Goal: Find specific page/section: Find specific page/section

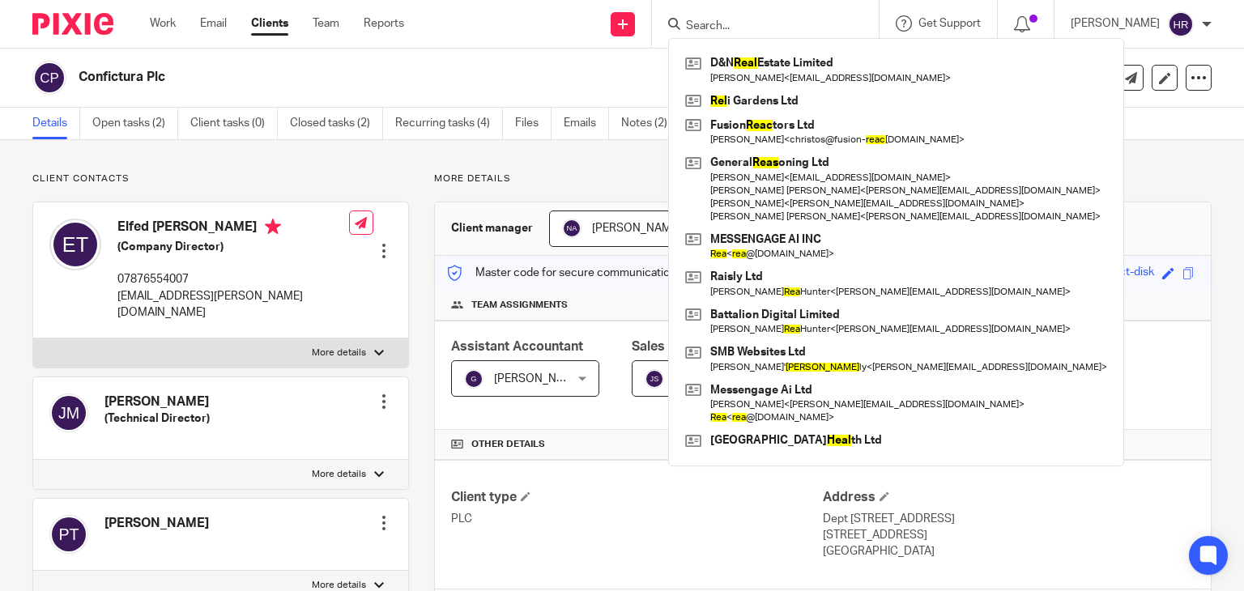
click at [948, 183] on p "More details" at bounding box center [823, 179] width 778 height 13
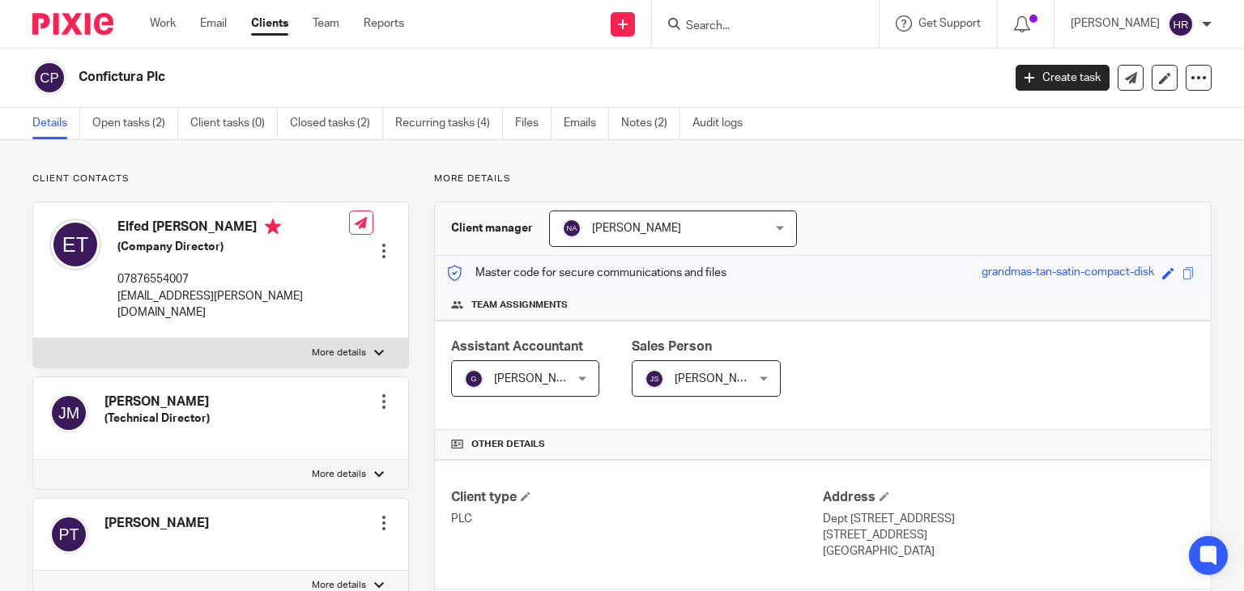
click at [948, 183] on p "More details" at bounding box center [823, 179] width 778 height 13
click at [752, 30] on input "Search" at bounding box center [758, 26] width 146 height 15
type input "o"
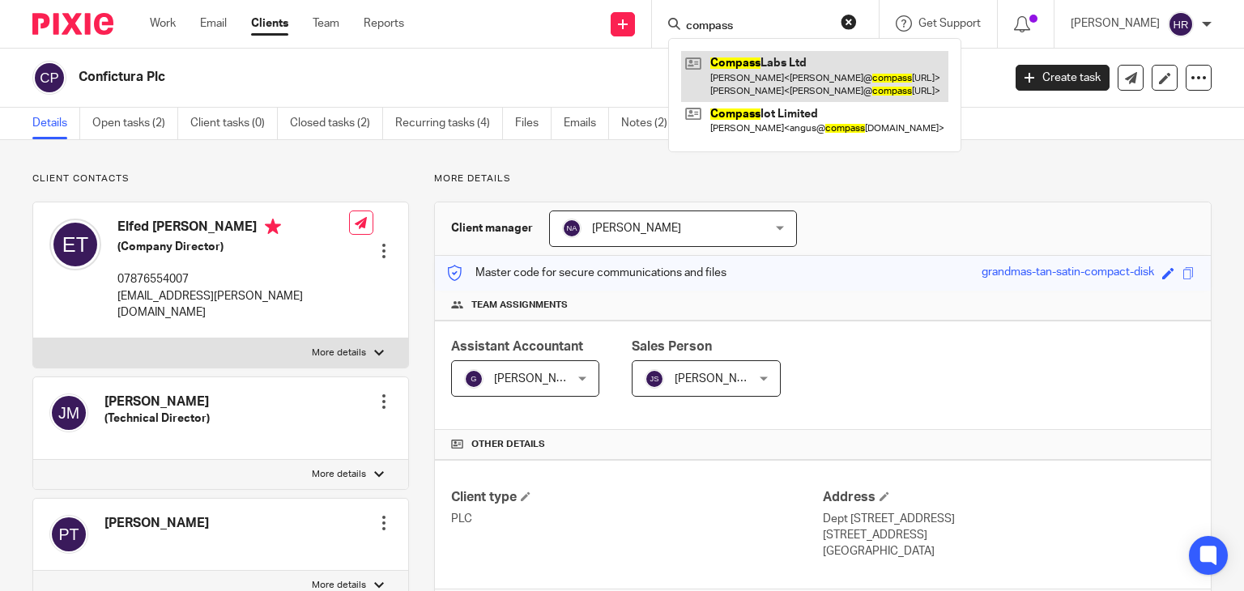
type input "compass"
click at [758, 61] on link at bounding box center [814, 76] width 267 height 50
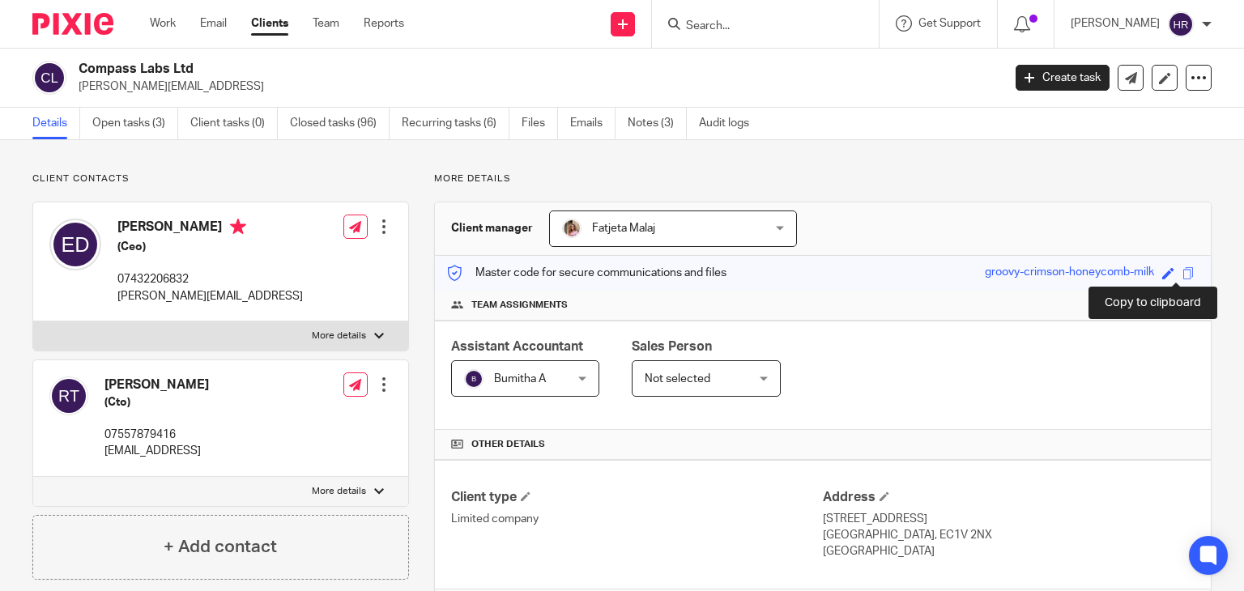
click at [1183, 270] on span at bounding box center [1189, 273] width 12 height 12
click at [1180, 27] on img at bounding box center [1181, 24] width 26 height 26
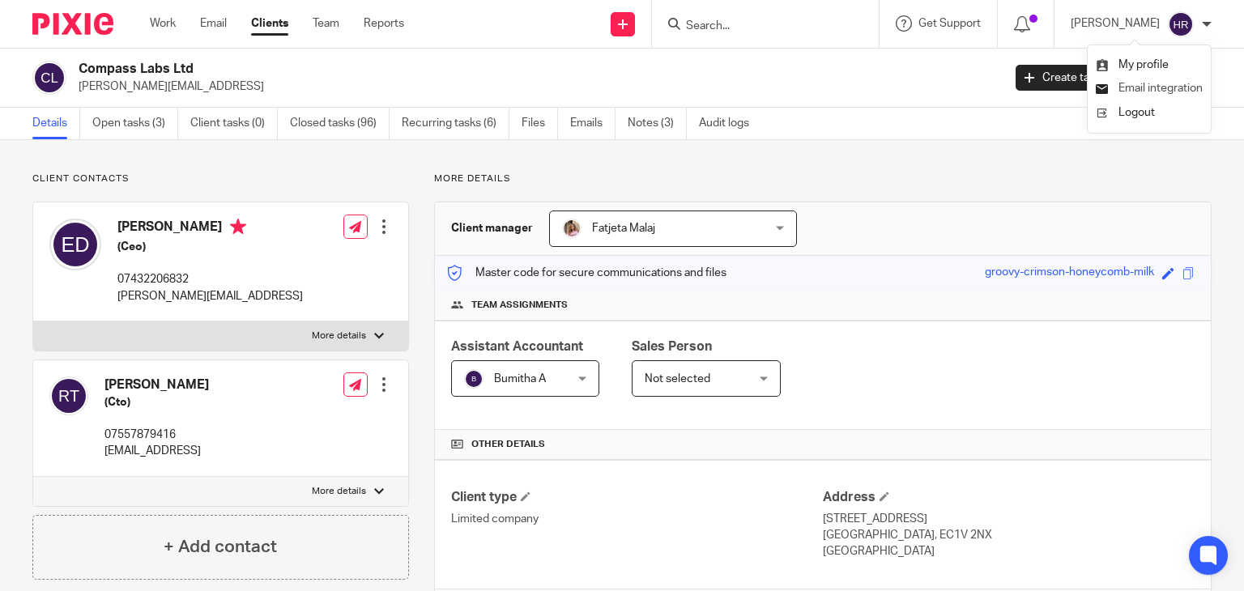
click at [1169, 84] on span "Email integration" at bounding box center [1161, 88] width 84 height 11
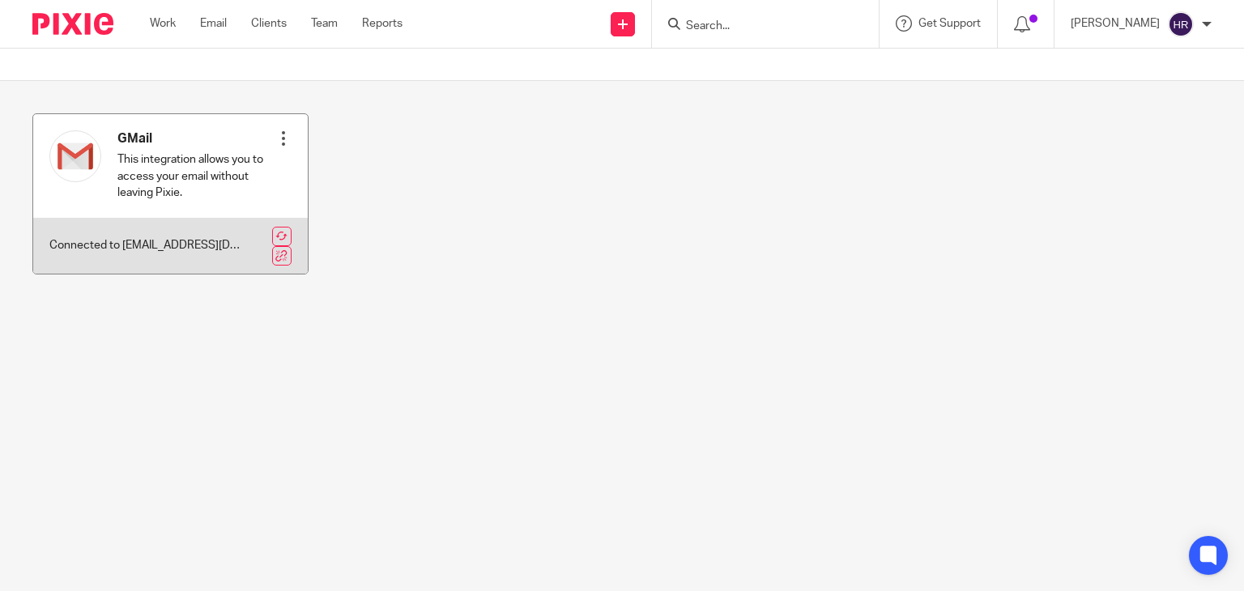
click at [282, 141] on div at bounding box center [283, 138] width 16 height 16
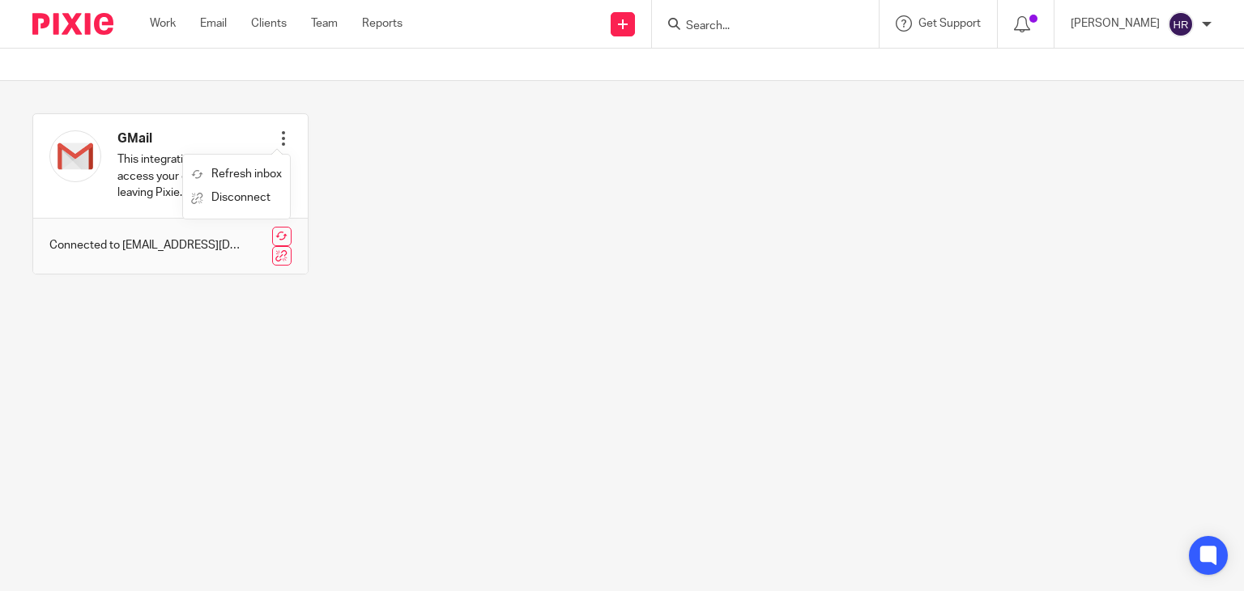
click at [426, 195] on div "GMail This integration allows you to access your email without leaving Pixie. R…" at bounding box center [609, 206] width 1205 height 186
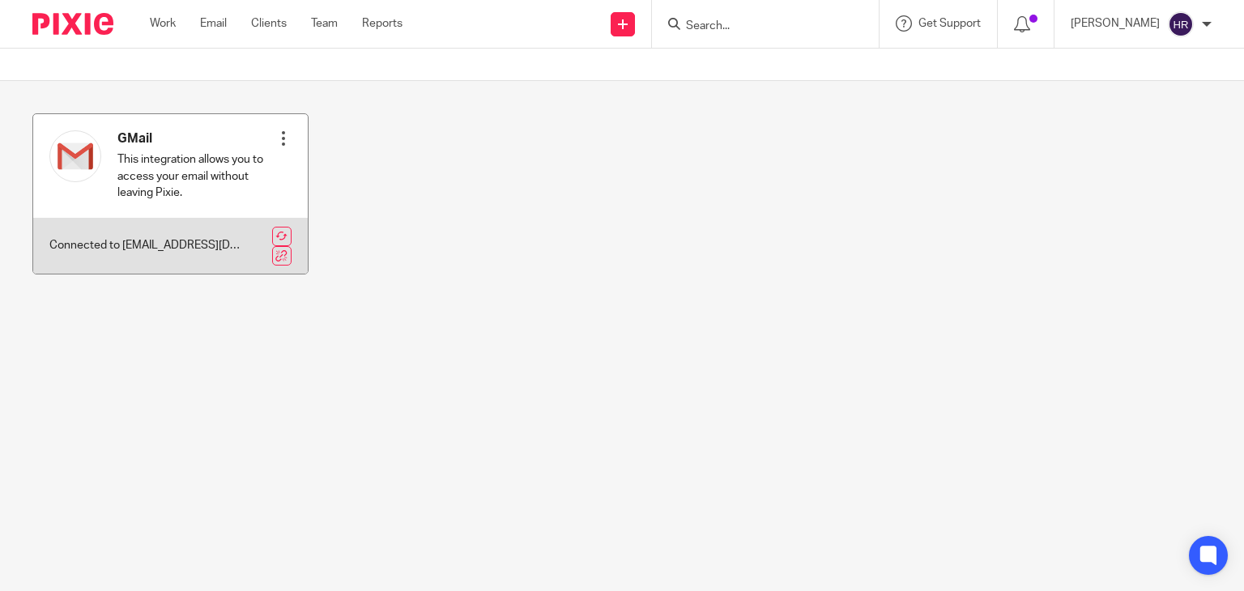
click at [275, 143] on div at bounding box center [283, 138] width 16 height 16
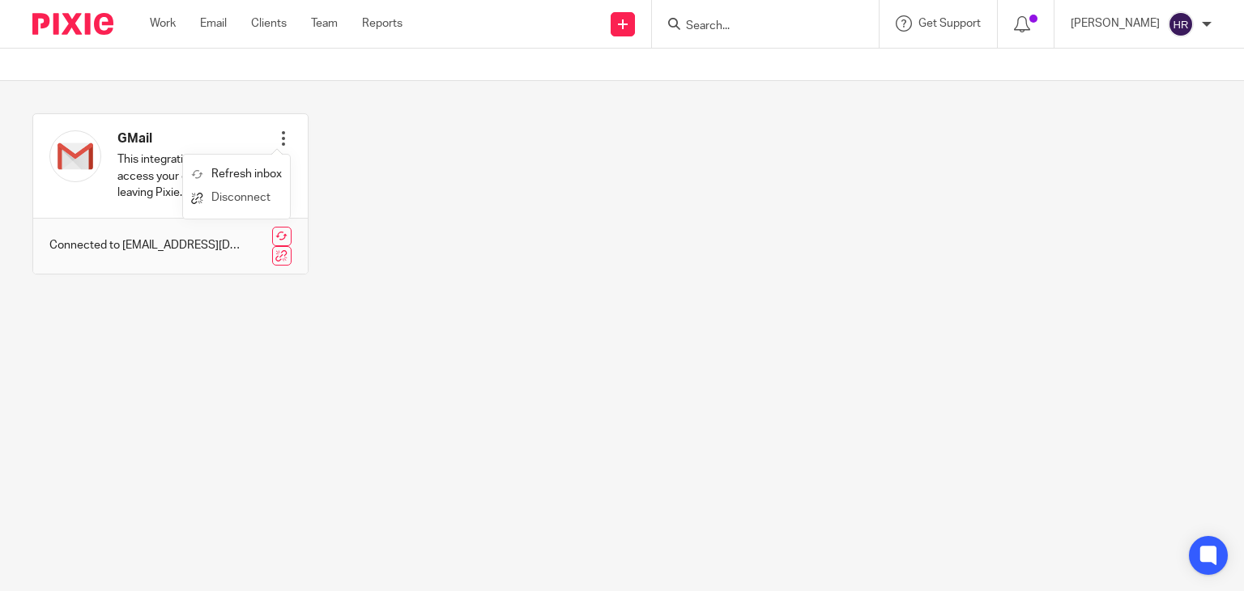
click at [258, 198] on link "Disconnect" at bounding box center [236, 197] width 91 height 23
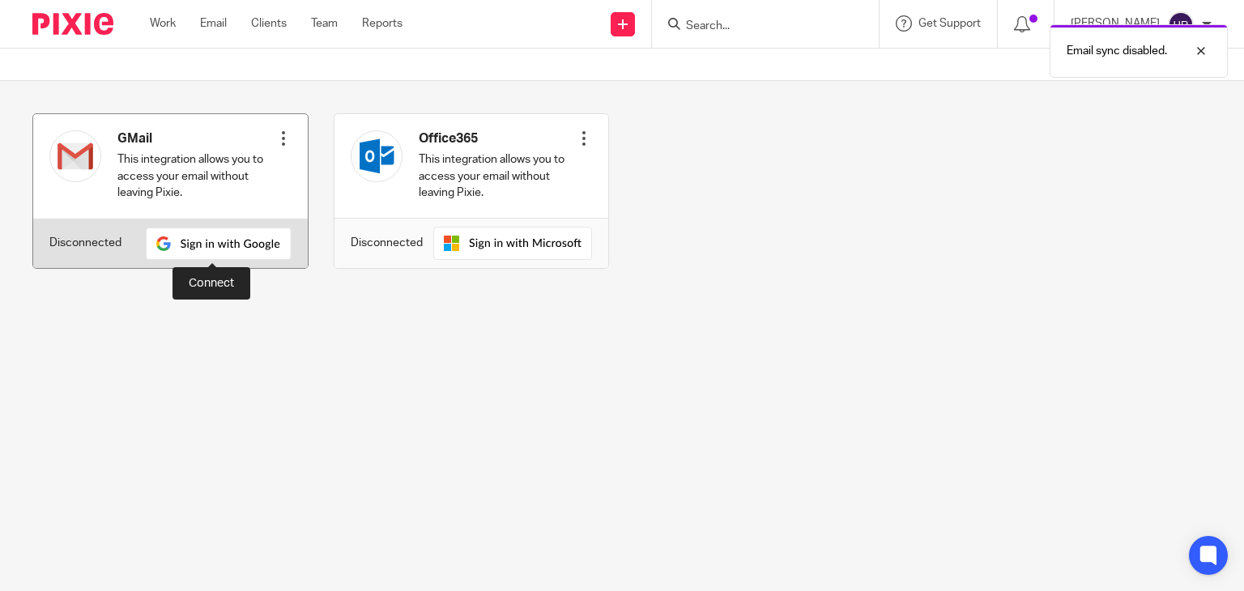
click at [256, 239] on img at bounding box center [219, 244] width 146 height 32
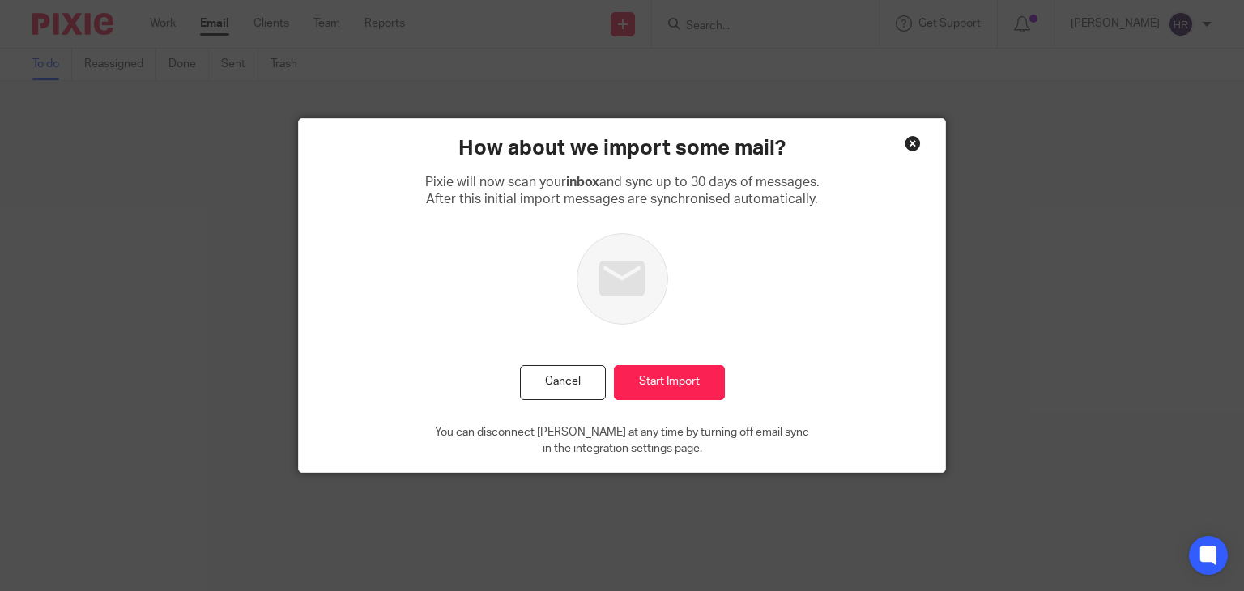
click at [898, 144] on div "How about we import some mail? Pixie will now scan your inbox and sync up to 30…" at bounding box center [622, 295] width 647 height 353
click at [905, 143] on div "Close this dialog window" at bounding box center [913, 143] width 16 height 16
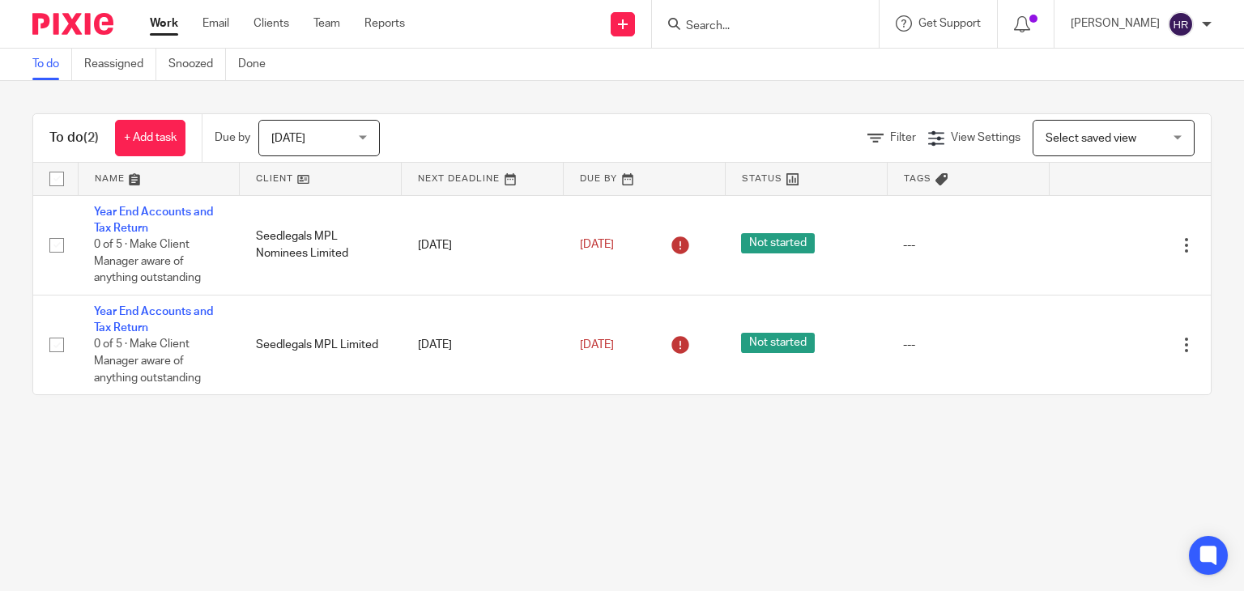
click at [1183, 23] on img at bounding box center [1181, 24] width 26 height 26
click at [1162, 83] on span "Email integration" at bounding box center [1161, 88] width 84 height 11
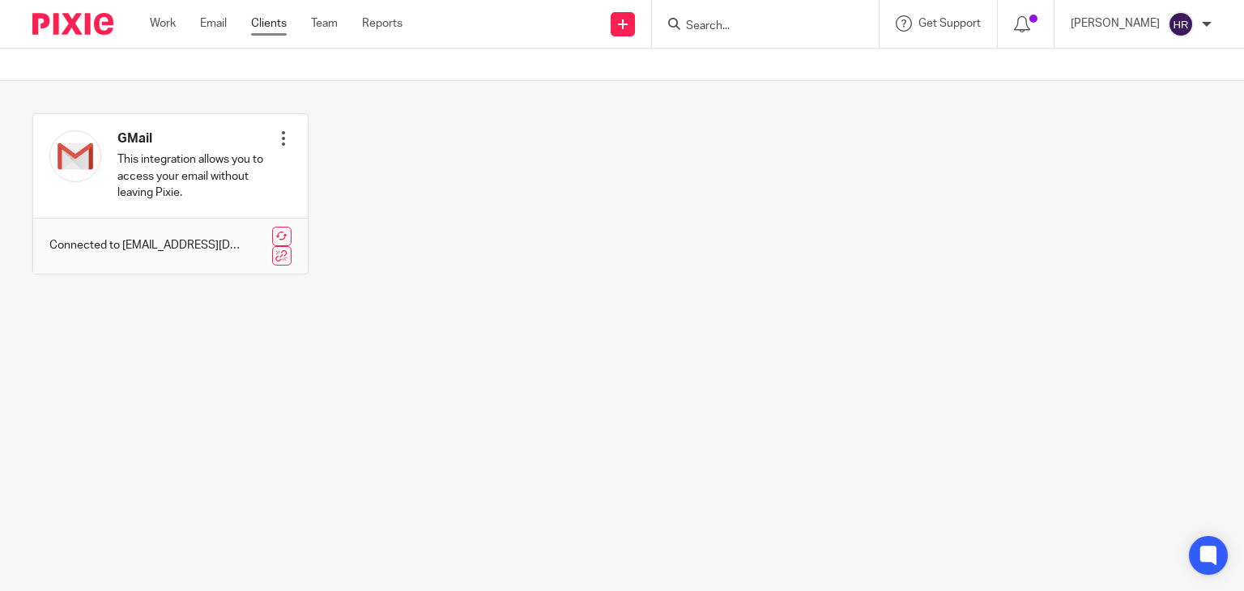
click at [269, 15] on link "Clients" at bounding box center [269, 23] width 36 height 16
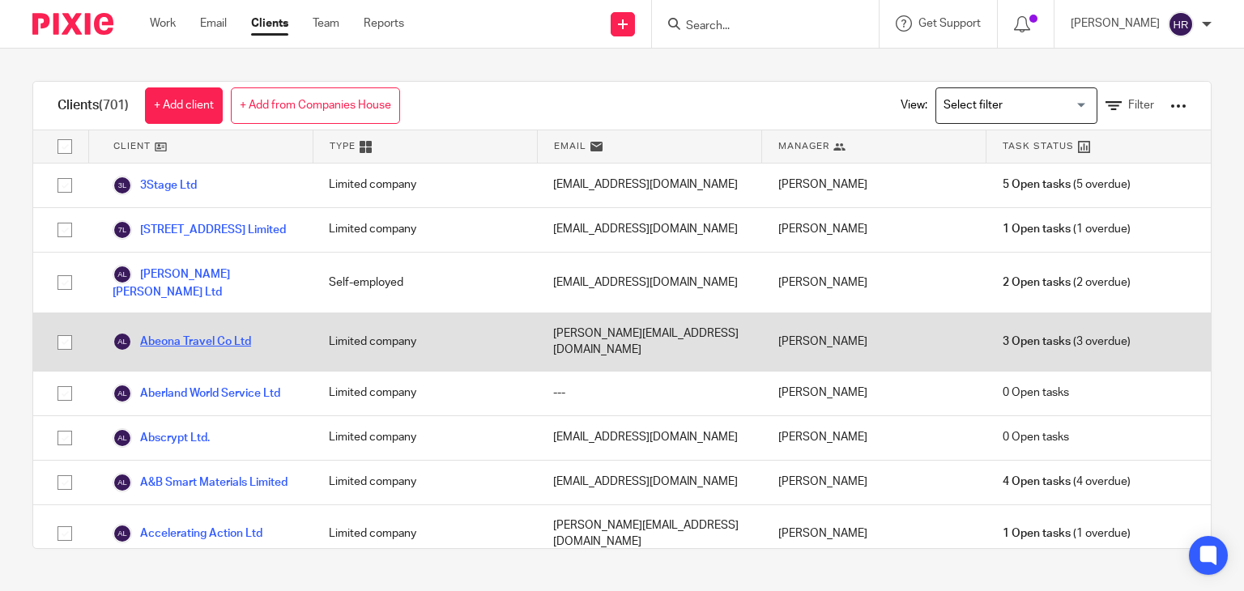
scroll to position [65, 0]
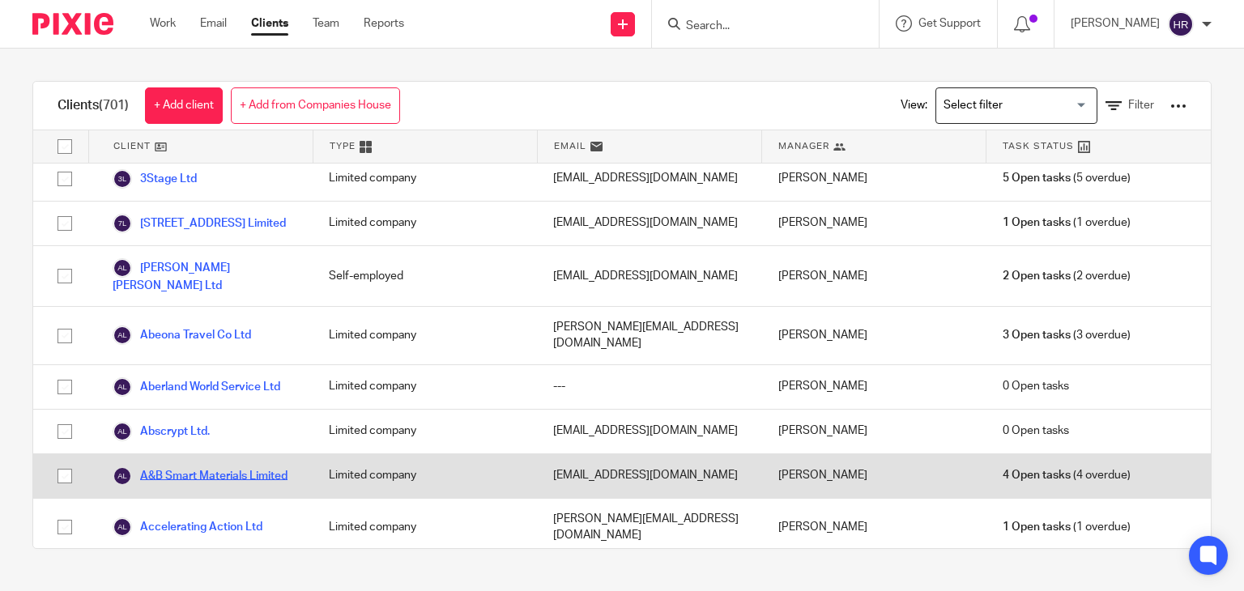
click at [207, 467] on link "A&B Smart Materials Limited" at bounding box center [200, 476] width 175 height 19
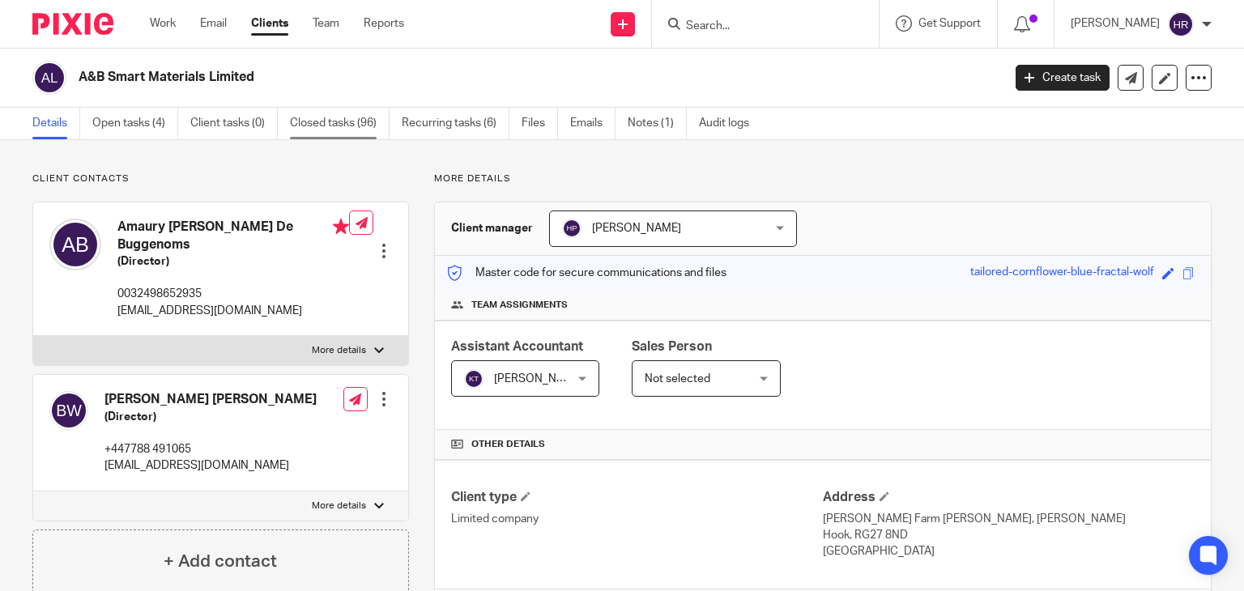
click at [331, 119] on link "Closed tasks (96)" at bounding box center [340, 124] width 100 height 32
click at [139, 113] on link "Open tasks (4)" at bounding box center [135, 124] width 86 height 32
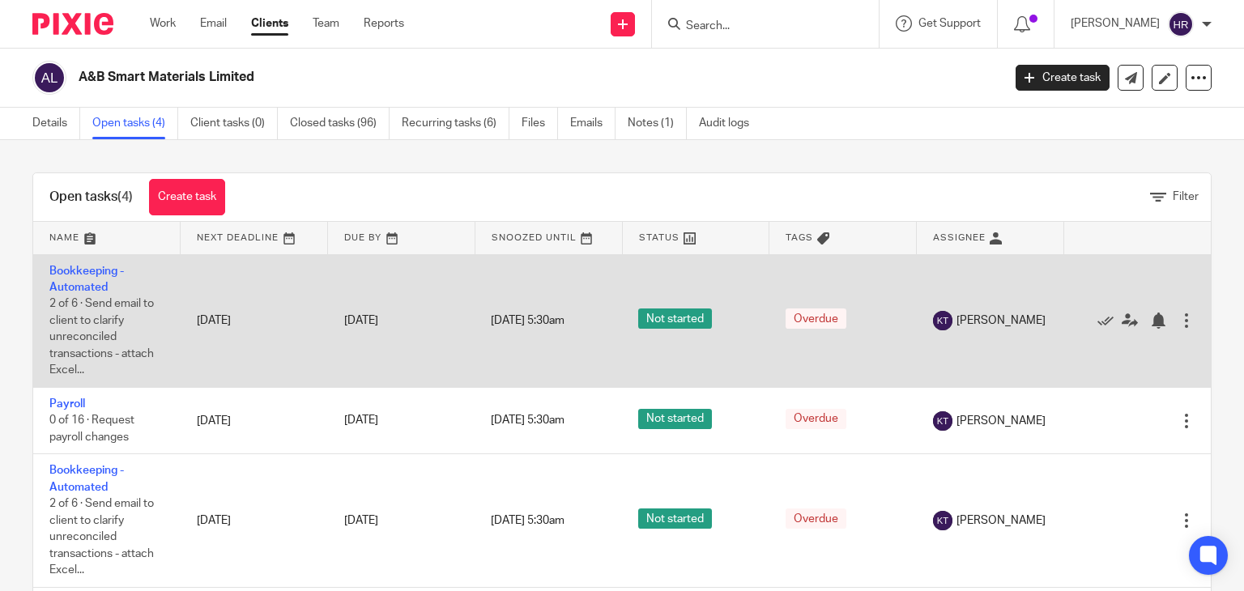
click at [68, 280] on td "Bookkeeping - Automated 2 of 6 · Send email to client to clarify unreconciled t…" at bounding box center [106, 321] width 147 height 134
click at [75, 286] on link "Bookkeeping - Automated" at bounding box center [86, 280] width 75 height 28
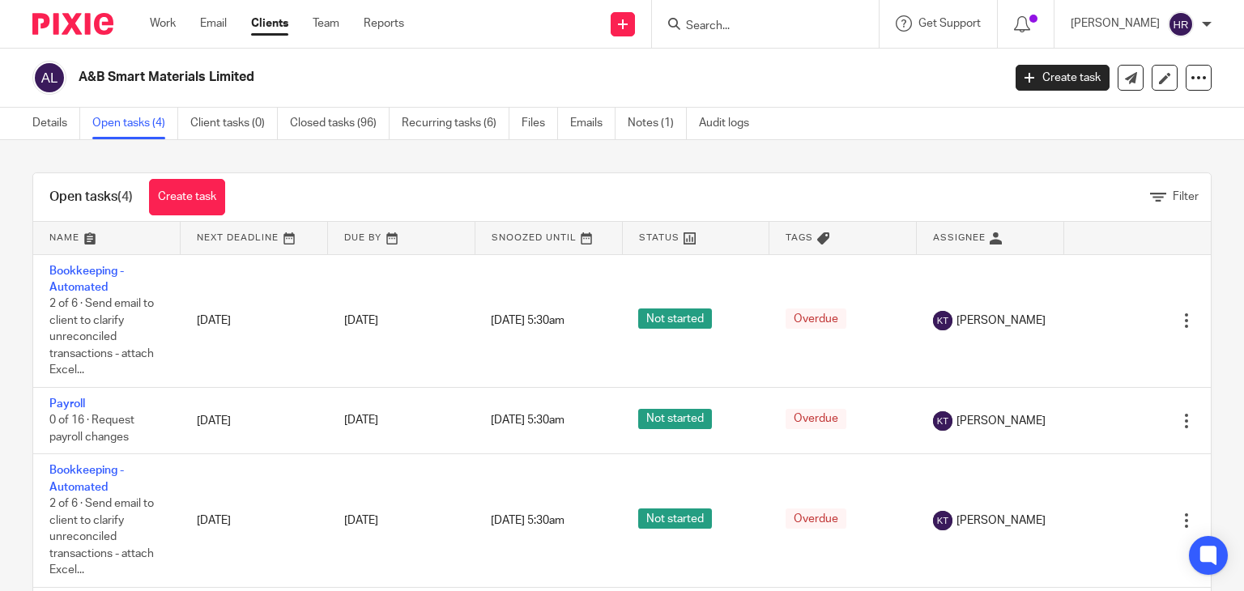
click at [1168, 28] on div "[PERSON_NAME]" at bounding box center [1141, 24] width 141 height 26
click at [1140, 83] on span "Email integration" at bounding box center [1161, 88] width 84 height 11
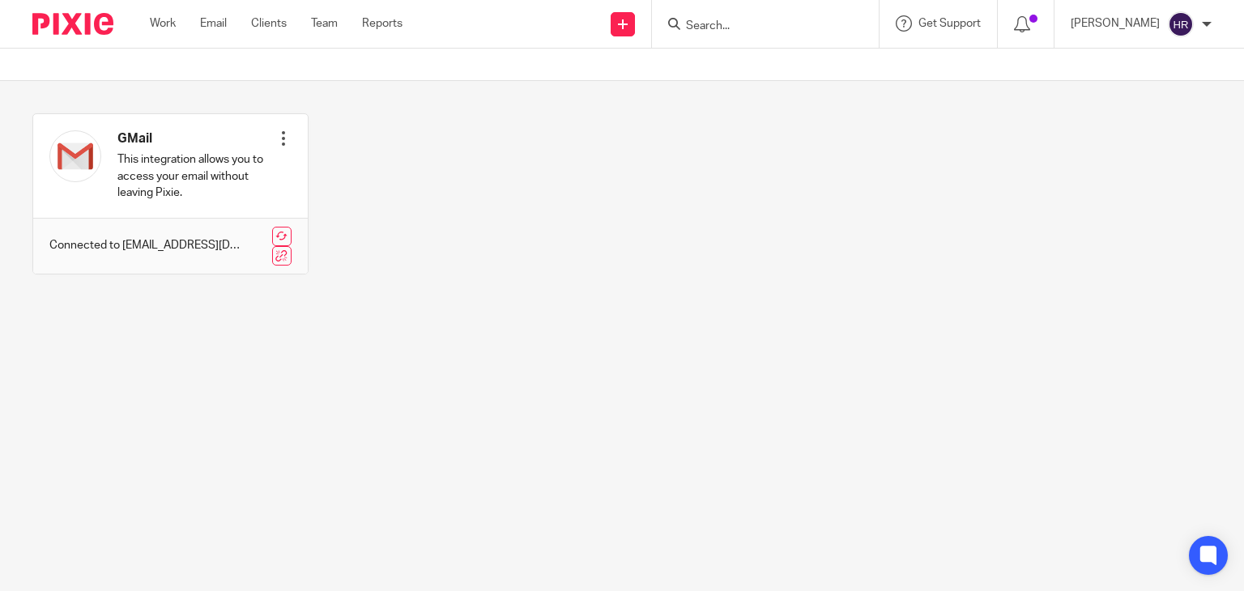
click at [702, 31] on input "Search" at bounding box center [758, 26] width 146 height 15
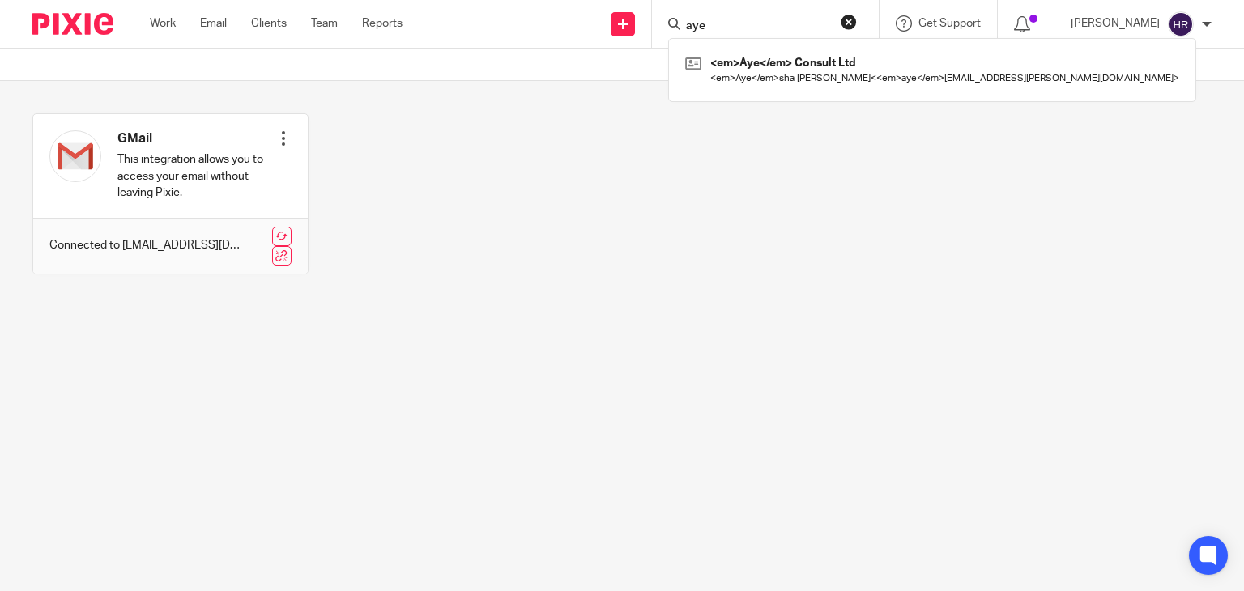
type input "aye"
click at [710, 66] on link at bounding box center [923, 69] width 502 height 37
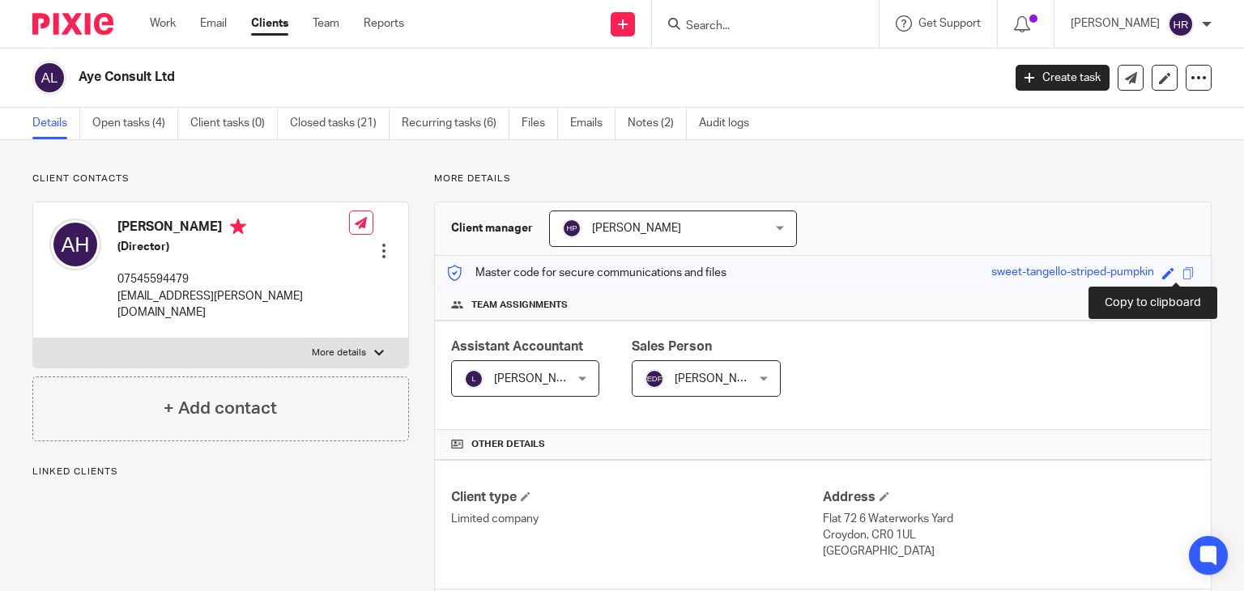
click at [1183, 275] on span at bounding box center [1189, 273] width 12 height 12
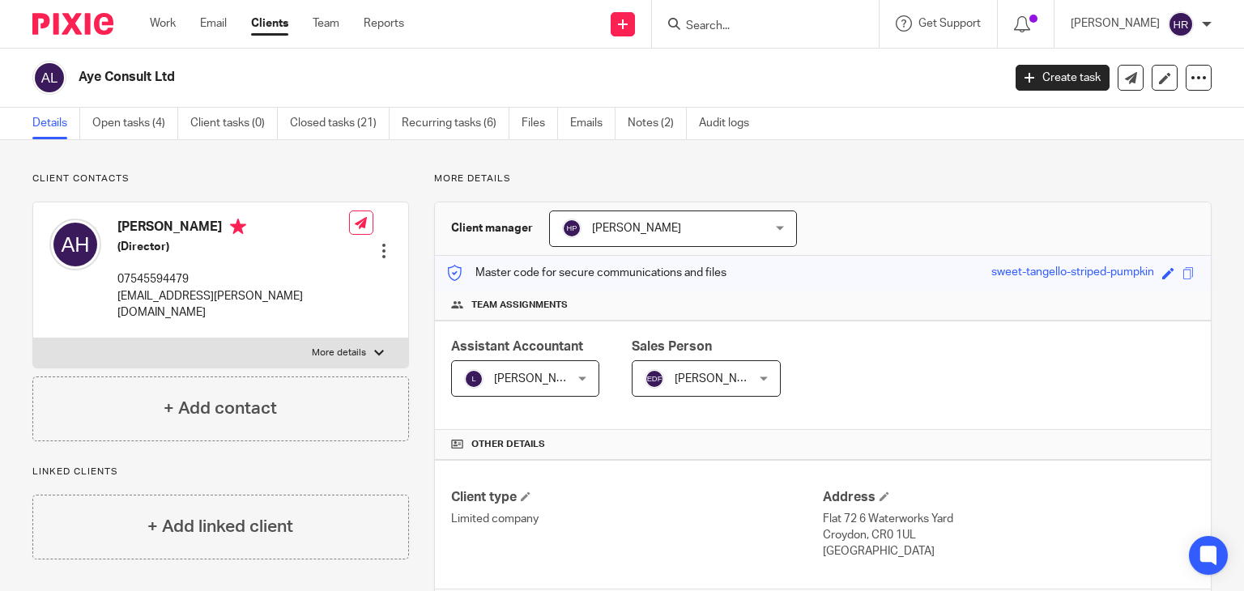
click at [717, 28] on input "Search" at bounding box center [758, 26] width 146 height 15
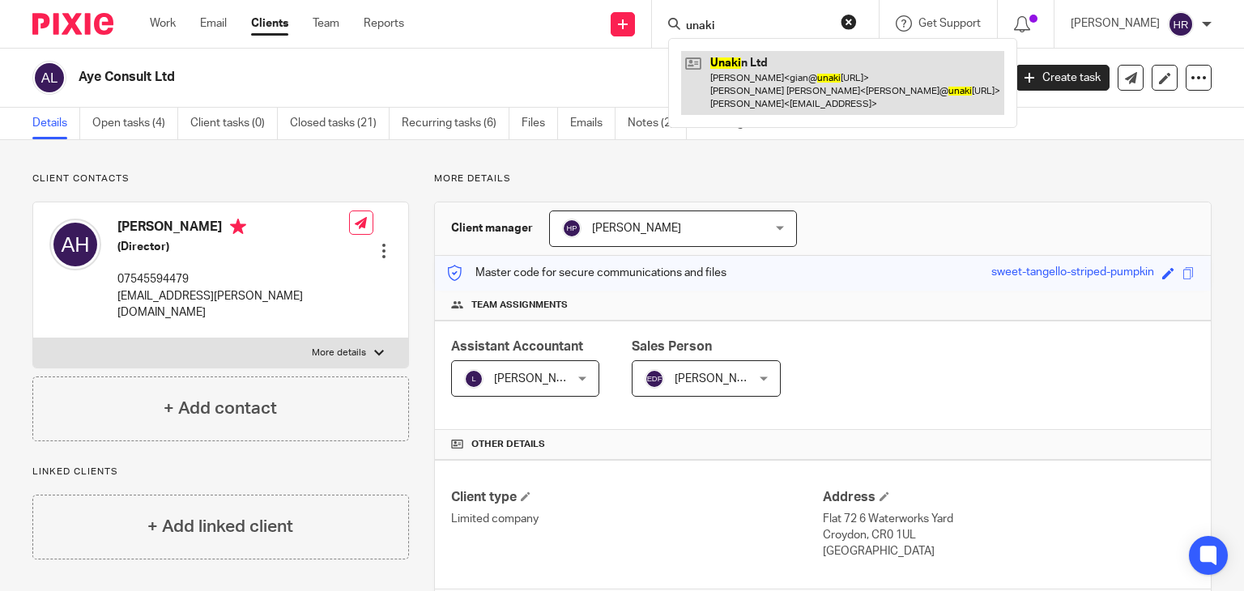
type input "unaki"
click at [728, 56] on link at bounding box center [842, 83] width 323 height 64
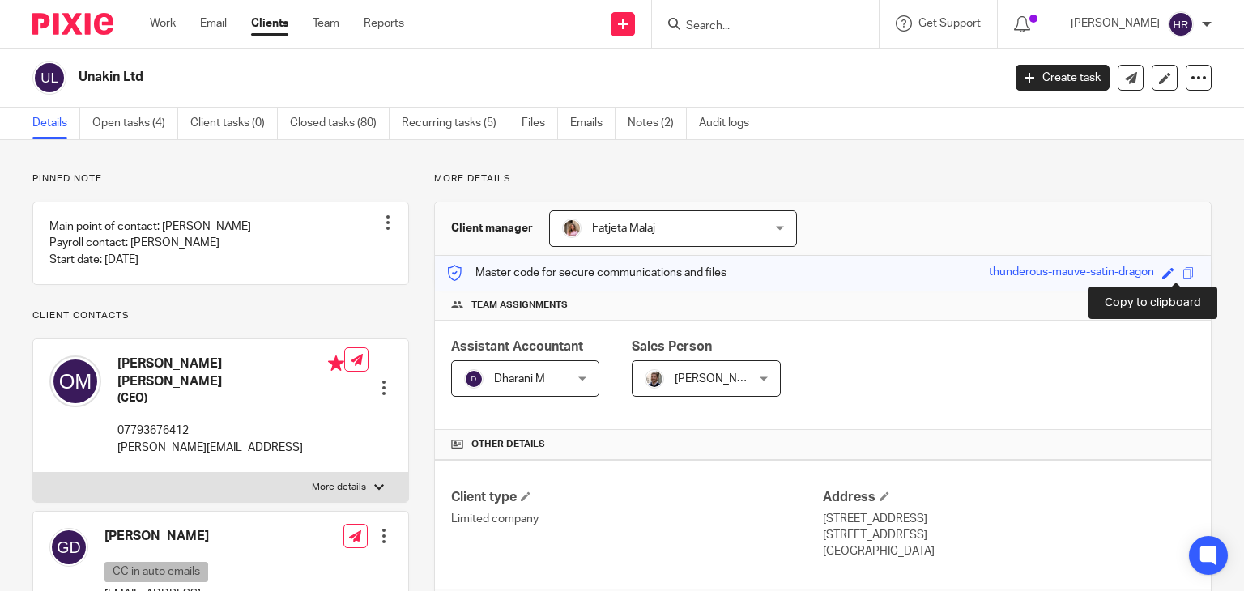
click at [1183, 270] on span at bounding box center [1189, 273] width 12 height 12
click at [755, 30] on input "Search" at bounding box center [758, 26] width 146 height 15
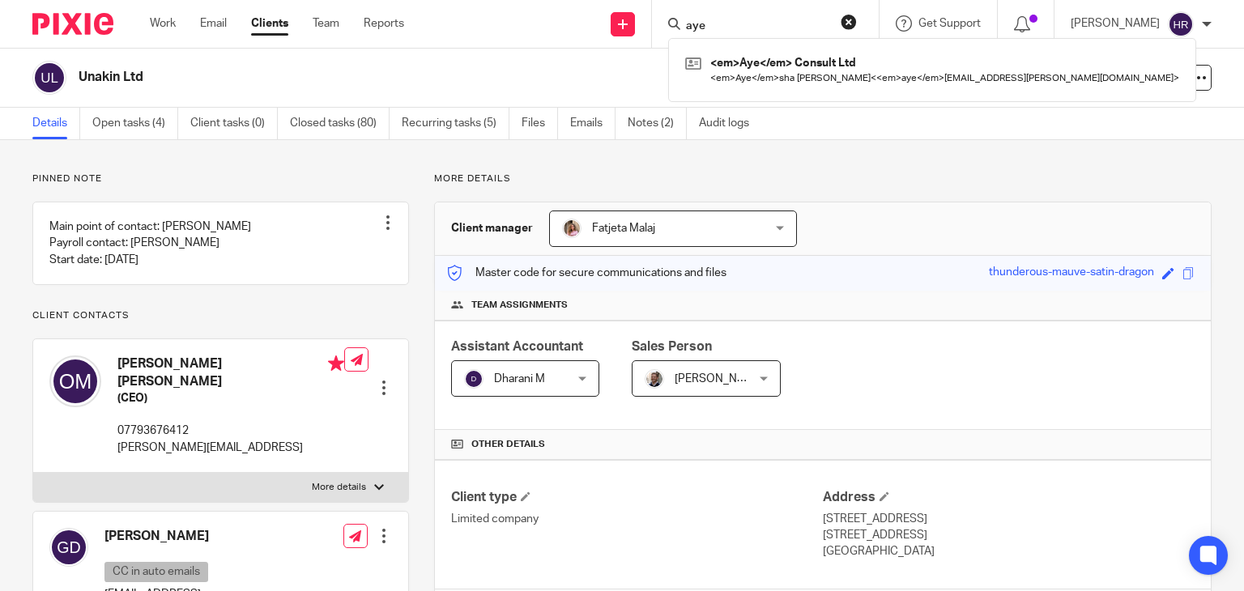
type input "aye"
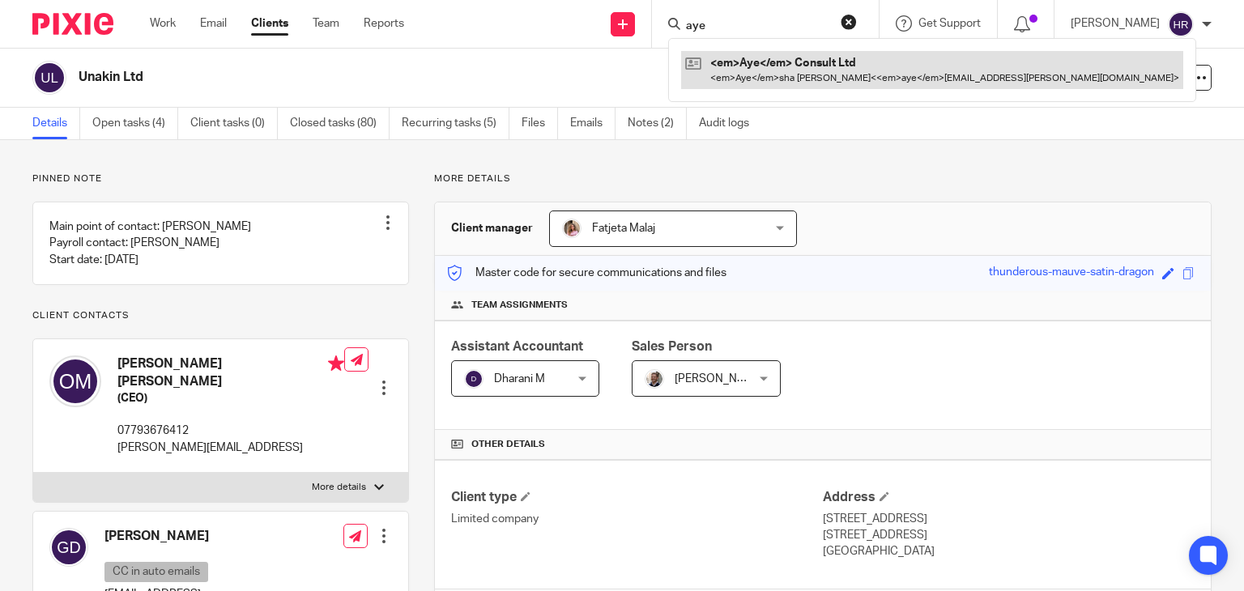
click at [754, 79] on link at bounding box center [932, 69] width 502 height 37
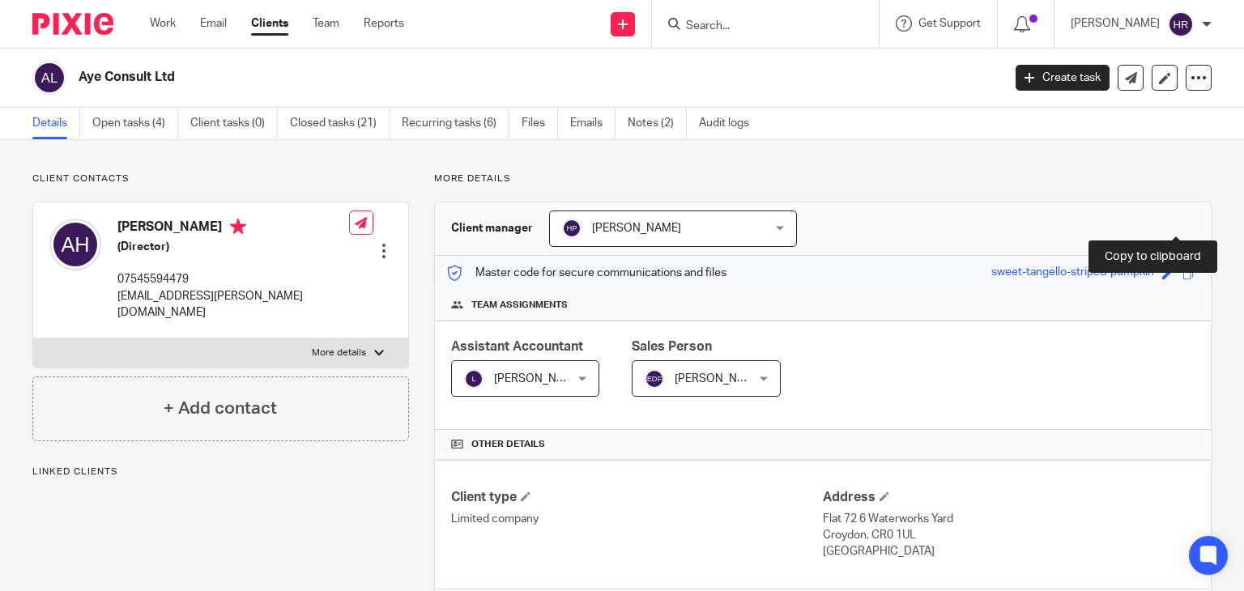
click at [1183, 267] on span at bounding box center [1189, 273] width 12 height 12
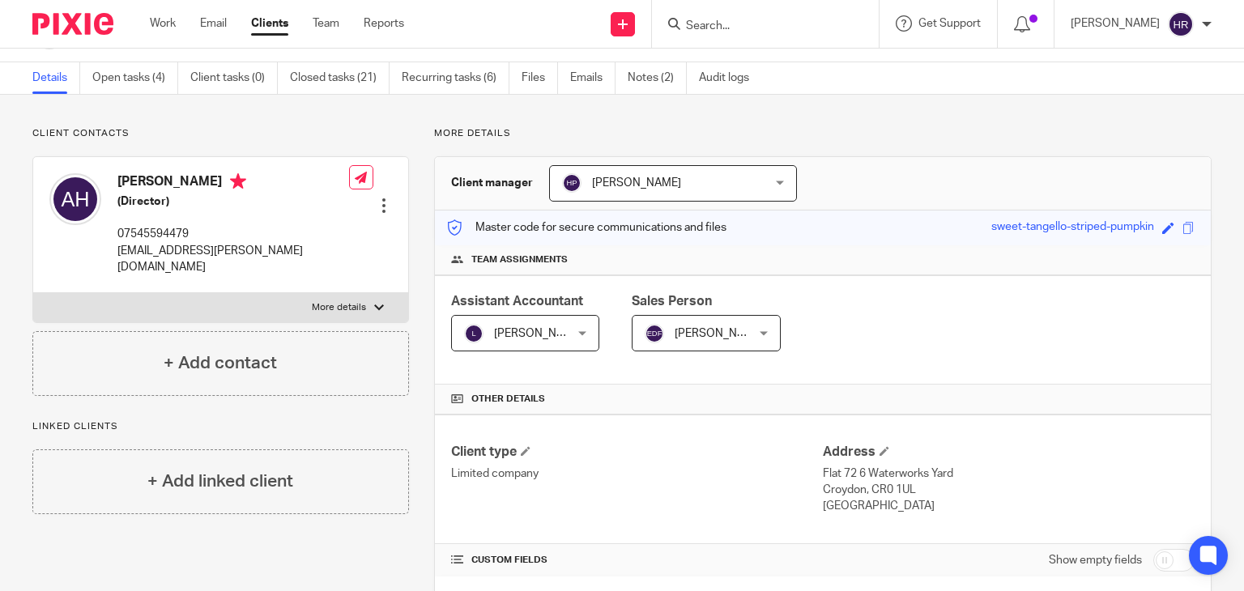
click at [725, 6] on div at bounding box center [765, 24] width 227 height 48
click at [716, 23] on input "Search" at bounding box center [758, 26] width 146 height 15
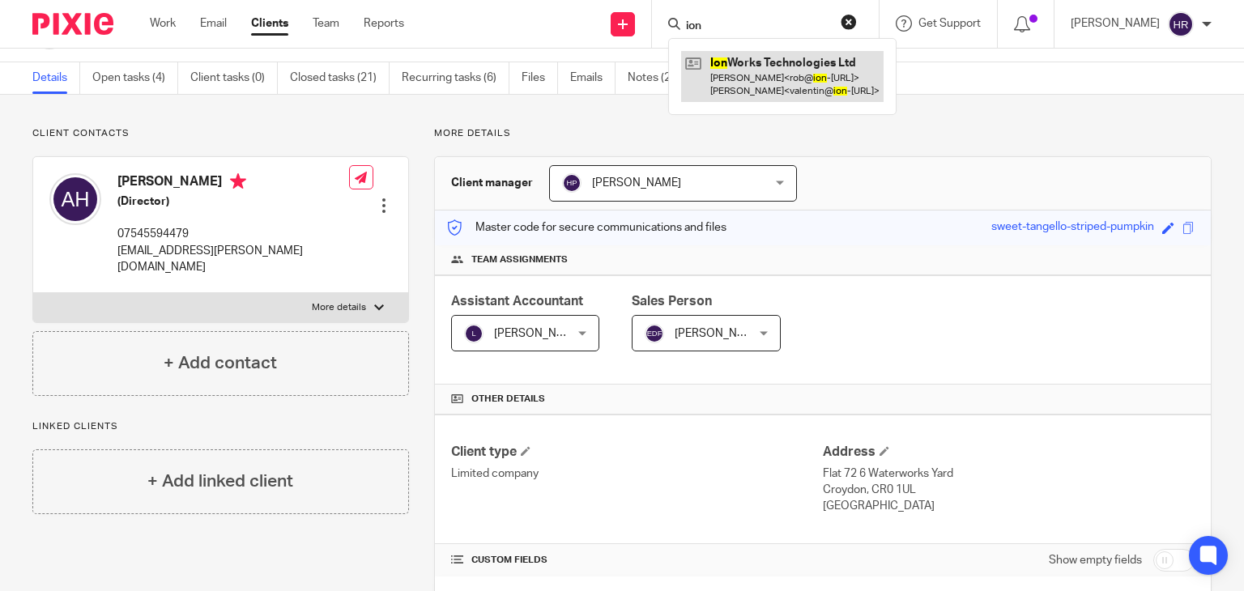
type input "ion"
click at [740, 62] on link at bounding box center [782, 76] width 203 height 50
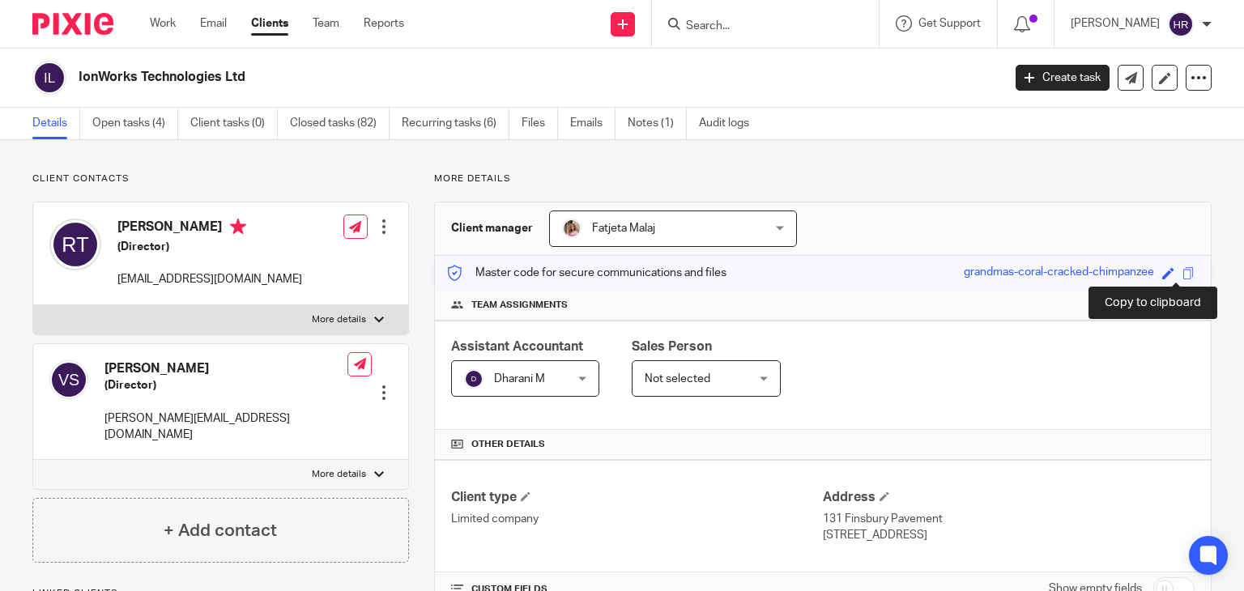
click at [1183, 270] on span at bounding box center [1189, 273] width 12 height 12
click at [702, 26] on input "Search" at bounding box center [758, 26] width 146 height 15
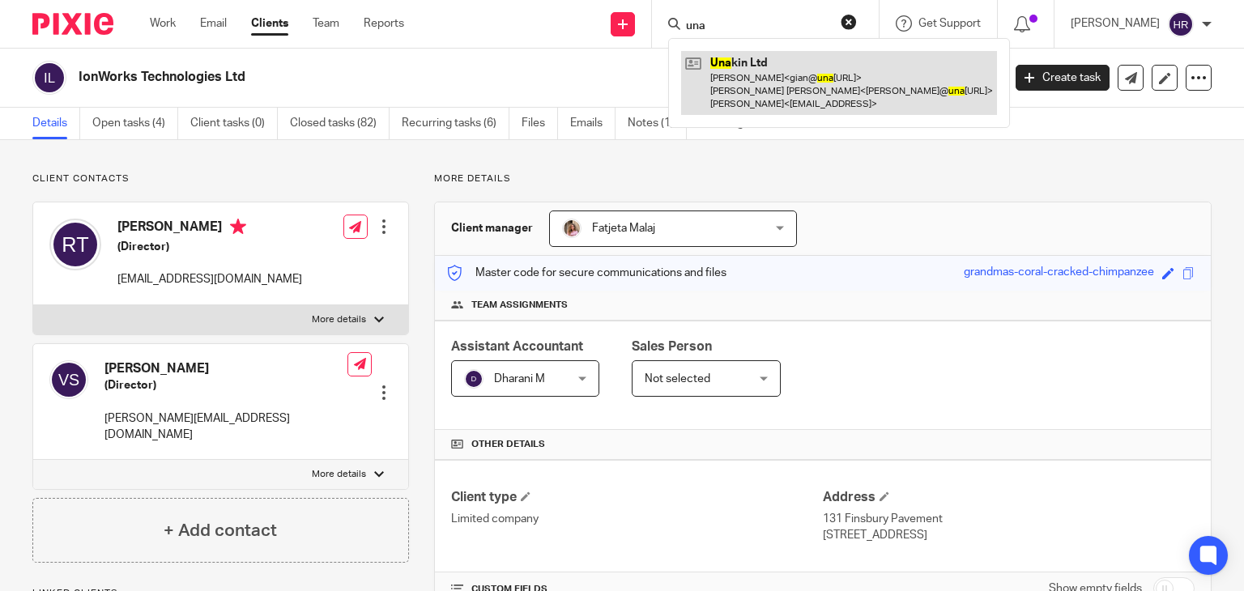
type input "una"
click at [707, 53] on link at bounding box center [839, 83] width 316 height 64
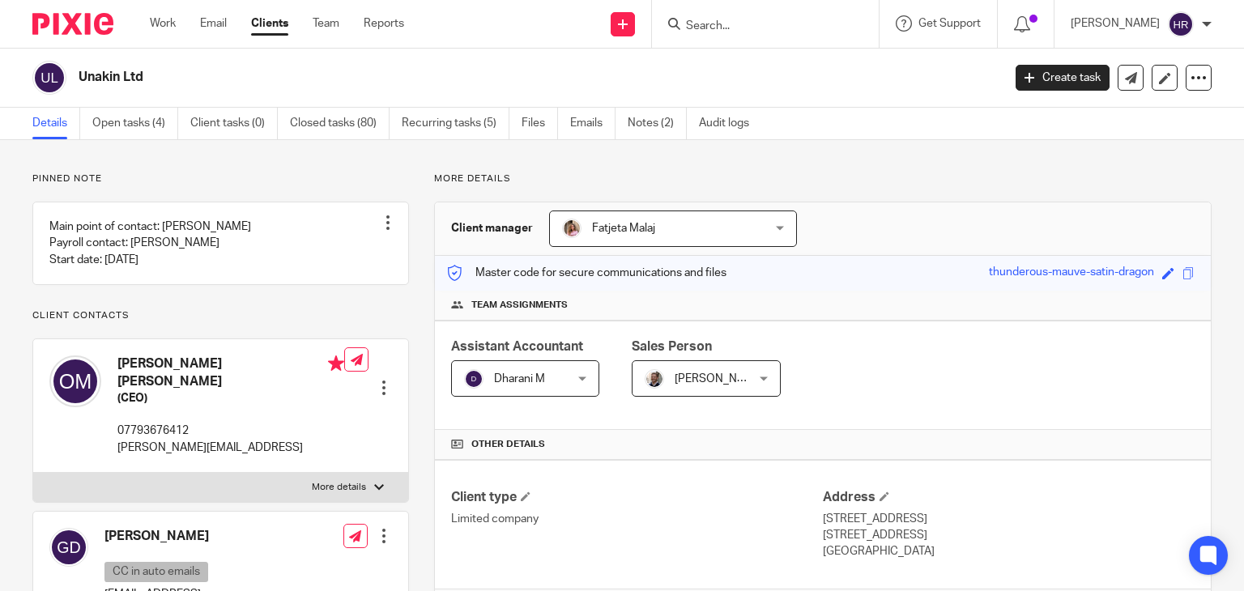
click at [1184, 275] on div "Save thunderous-mauve-satin-dragon" at bounding box center [1094, 273] width 210 height 19
click at [1183, 275] on span at bounding box center [1189, 273] width 12 height 12
click at [704, 20] on input "Search" at bounding box center [758, 26] width 146 height 15
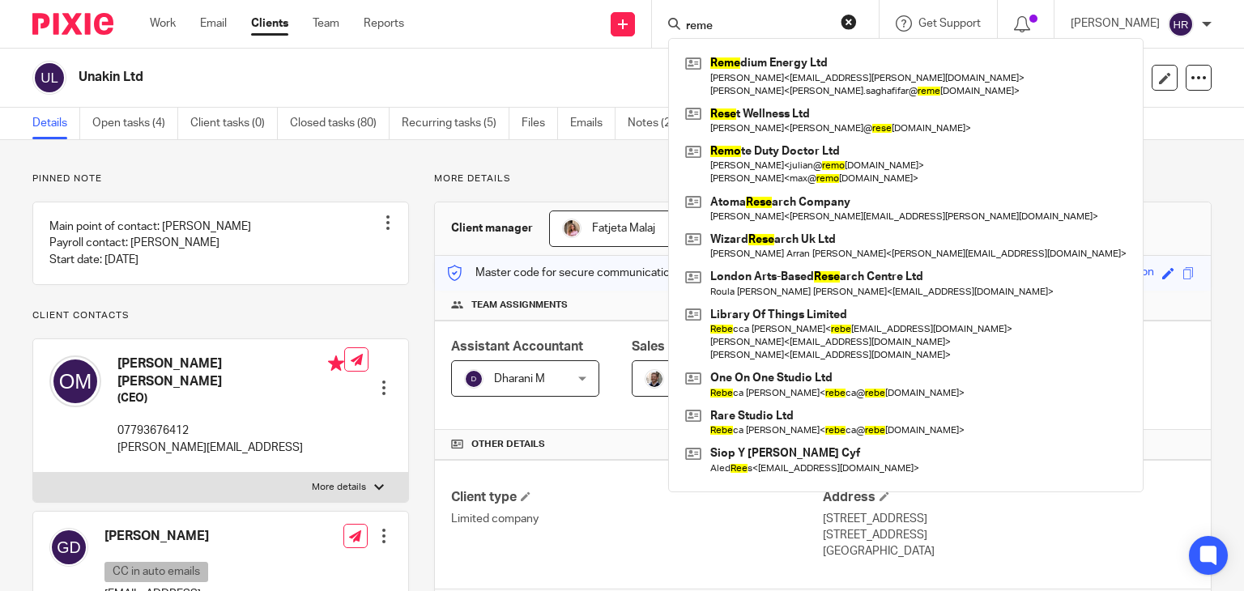
type input "reme"
click at [709, 62] on link at bounding box center [906, 76] width 450 height 50
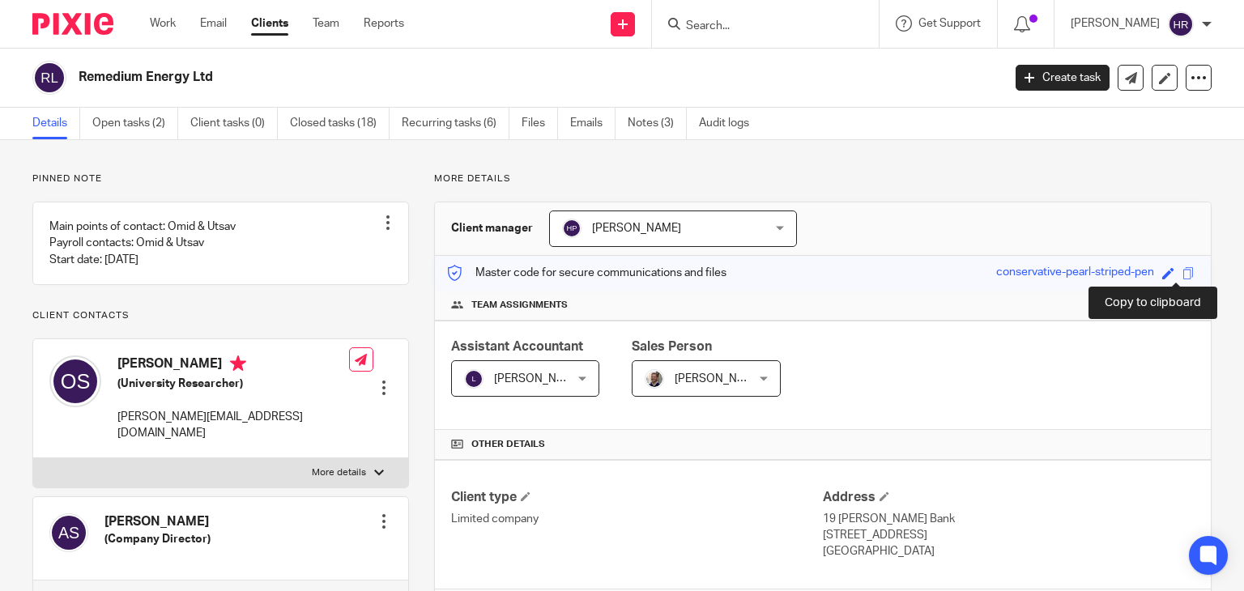
click at [1183, 271] on span at bounding box center [1189, 273] width 12 height 12
click at [1150, 27] on p "[PERSON_NAME]" at bounding box center [1115, 23] width 89 height 16
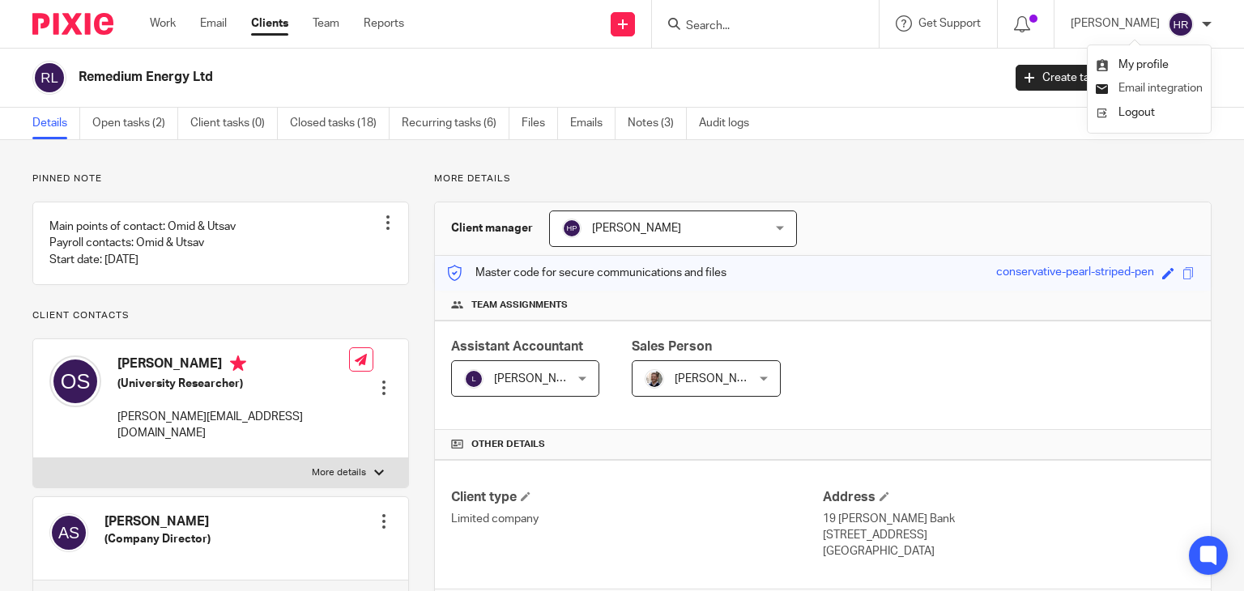
click at [1110, 91] on link "Email integration" at bounding box center [1149, 88] width 107 height 11
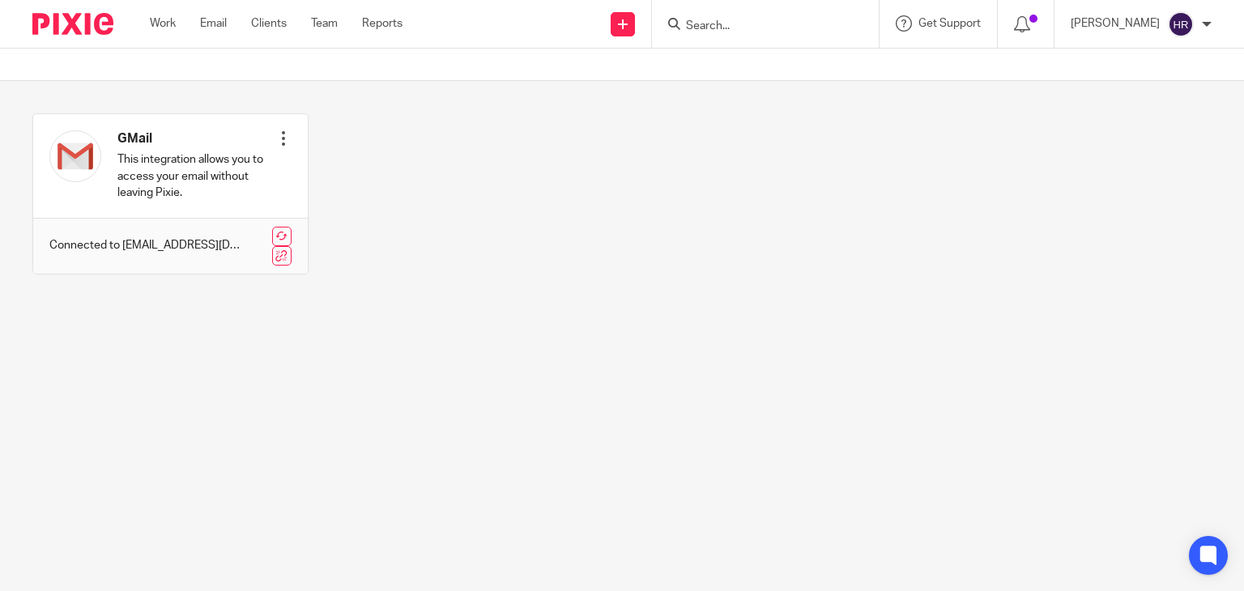
click at [708, 33] on input "Search" at bounding box center [758, 26] width 146 height 15
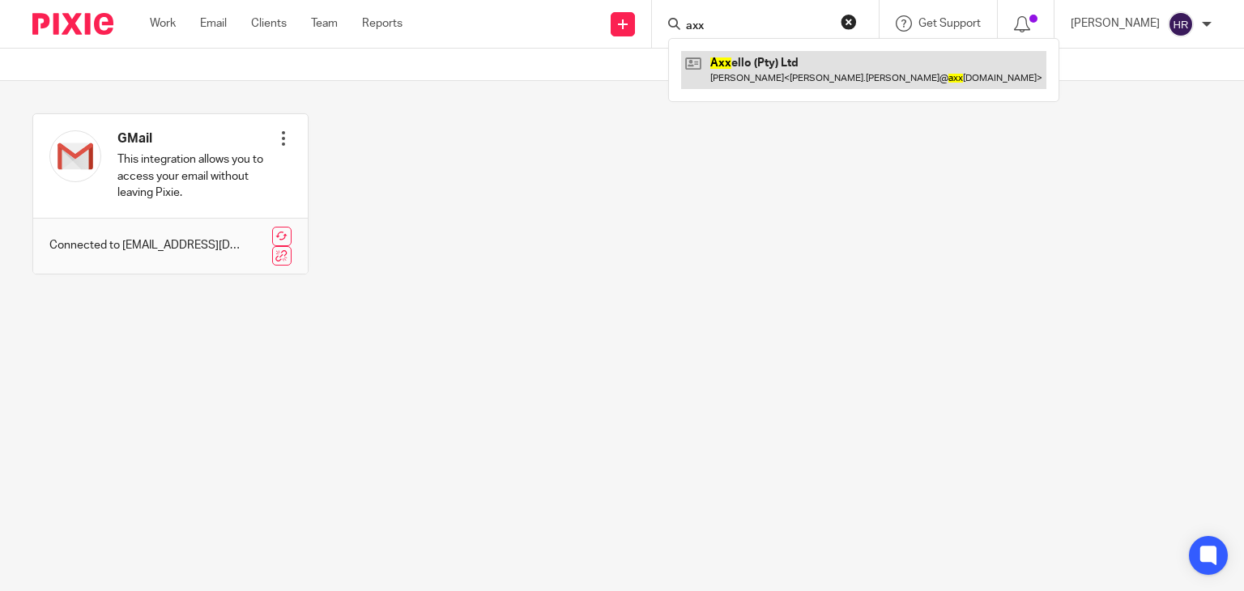
type input "axx"
click at [719, 62] on link at bounding box center [863, 69] width 365 height 37
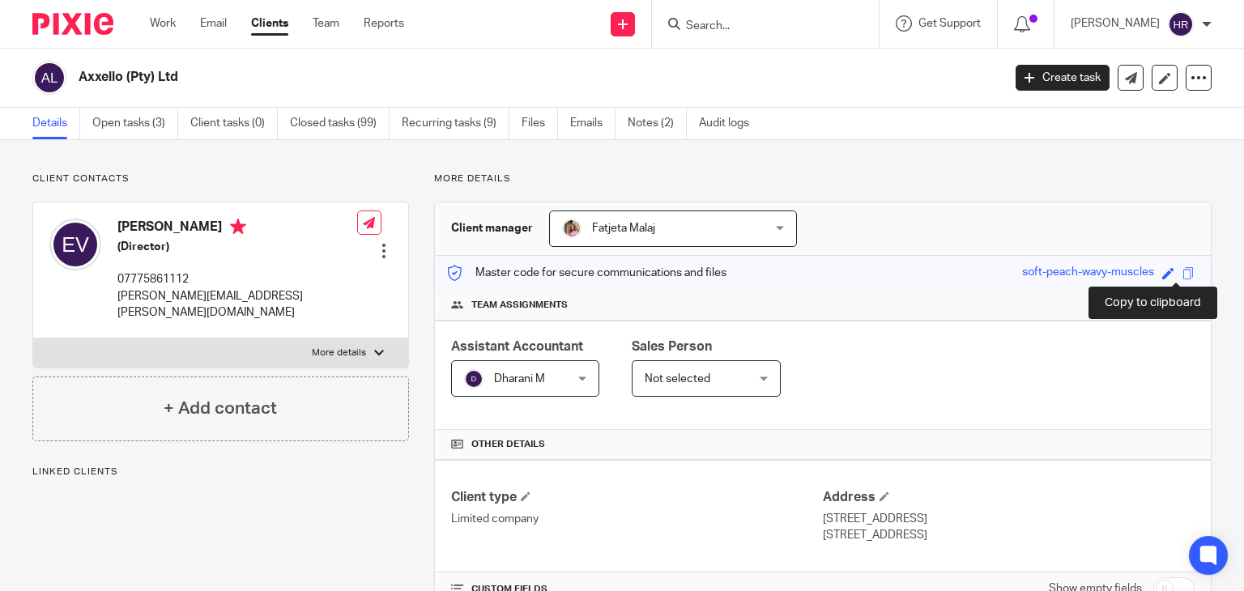
click at [1183, 273] on span at bounding box center [1189, 273] width 12 height 12
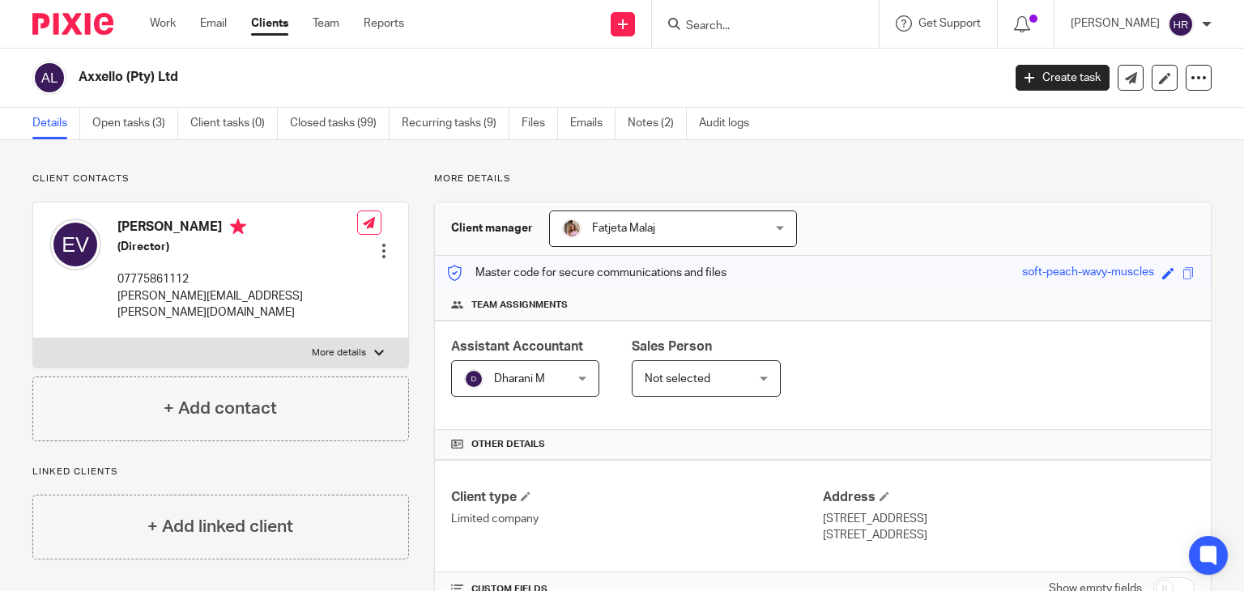
click at [1170, 276] on div "Save soft-peach-wavy-muscles" at bounding box center [1110, 273] width 177 height 19
click at [1183, 272] on span at bounding box center [1189, 273] width 12 height 12
click at [718, 30] on input "Search" at bounding box center [758, 26] width 146 height 15
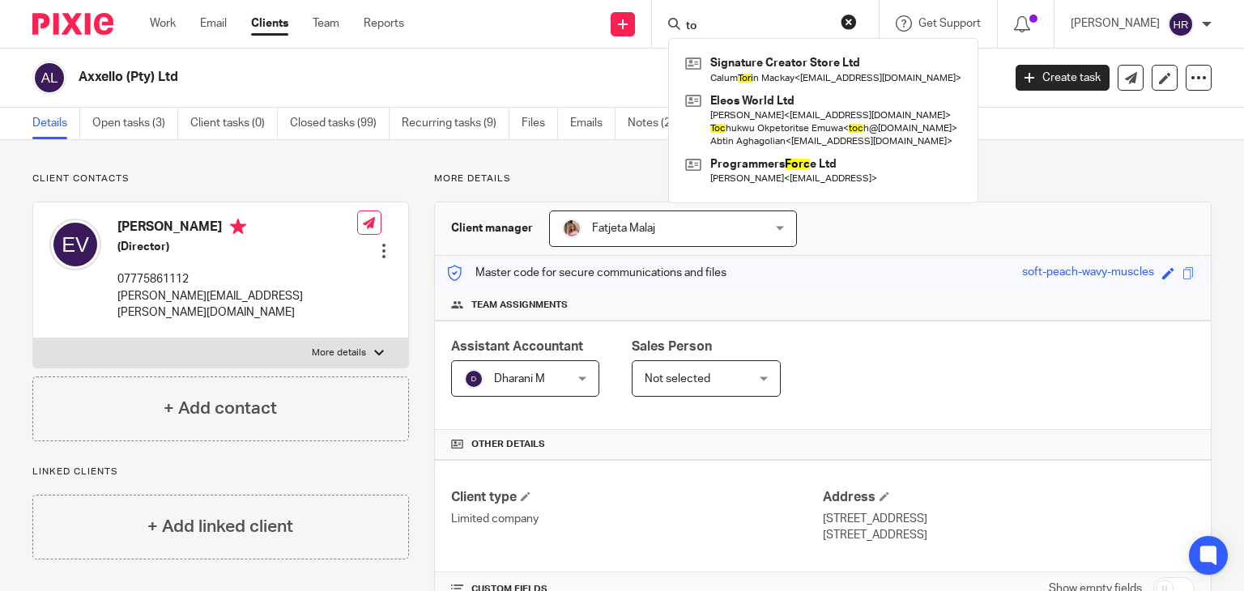
type input "t"
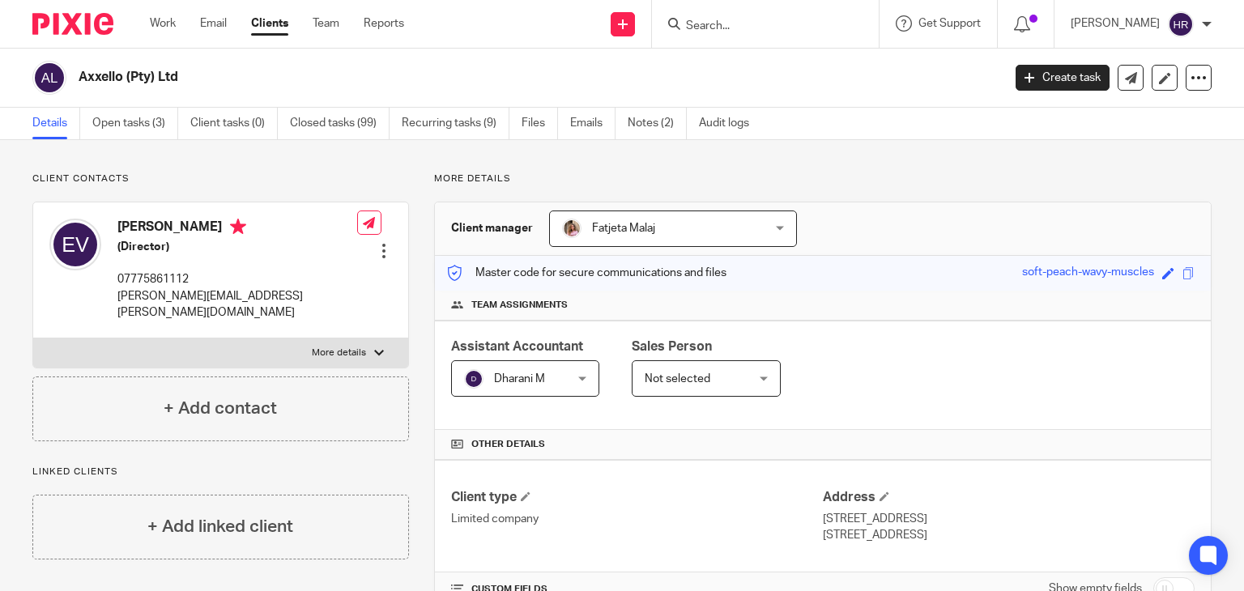
click at [713, 16] on form at bounding box center [771, 24] width 173 height 20
click at [710, 23] on input "Search" at bounding box center [758, 26] width 146 height 15
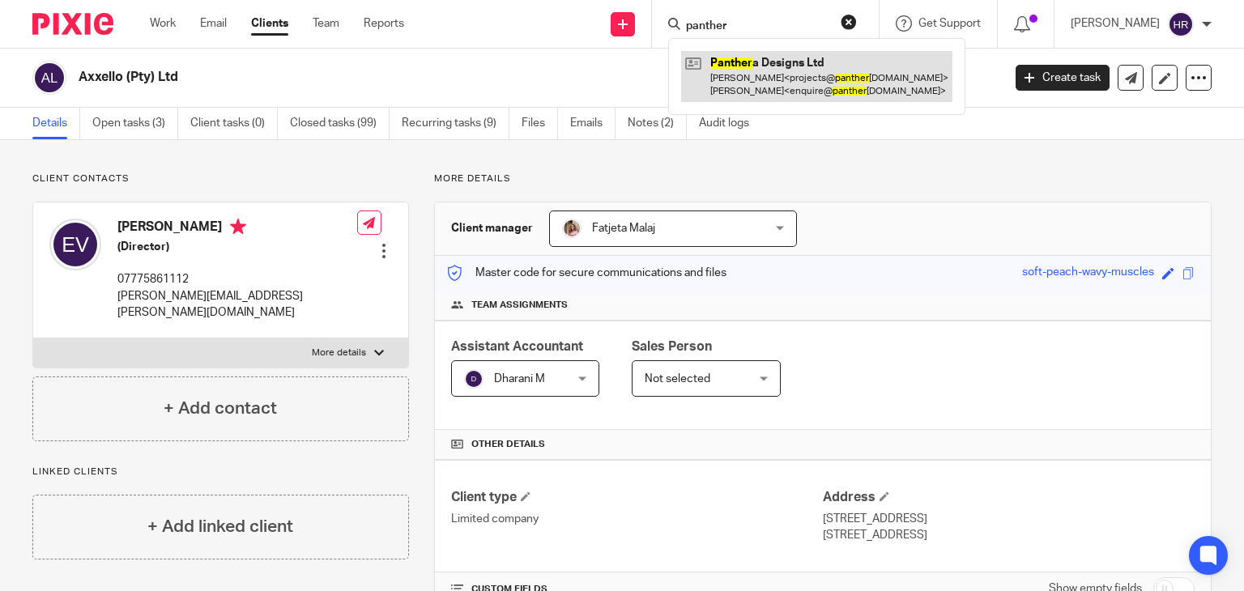
type input "panther"
click at [879, 84] on link at bounding box center [816, 76] width 271 height 50
